Goal: Information Seeking & Learning: Learn about a topic

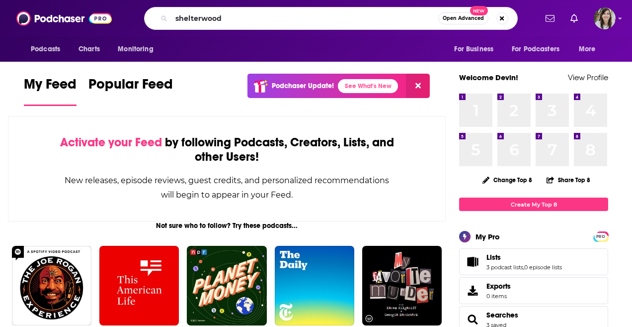
type input "shelterwood"
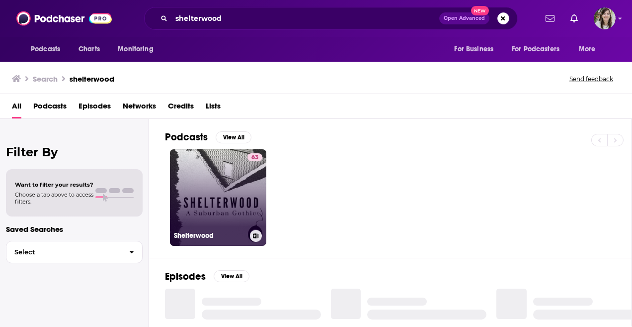
click at [233, 167] on link "63 Shelterwood" at bounding box center [218, 197] width 96 height 96
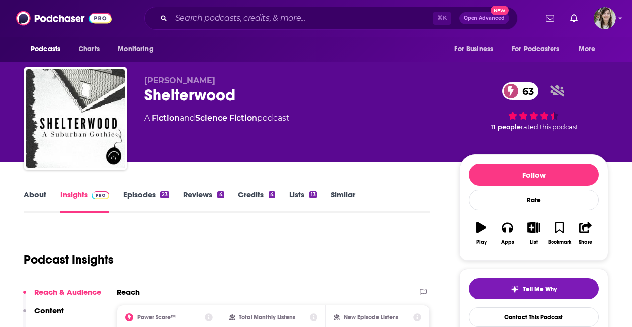
scroll to position [52, 0]
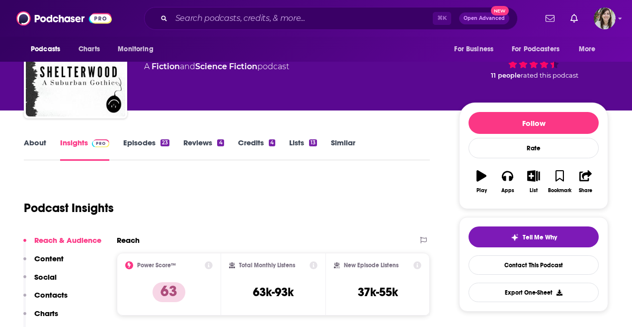
click at [141, 140] on link "Episodes 23" at bounding box center [146, 149] width 46 height 23
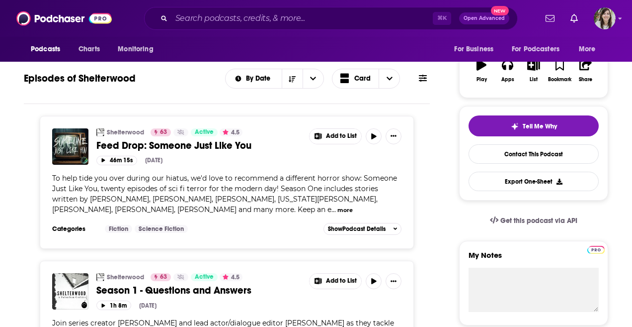
scroll to position [177, 0]
